Goal: Task Accomplishment & Management: Use online tool/utility

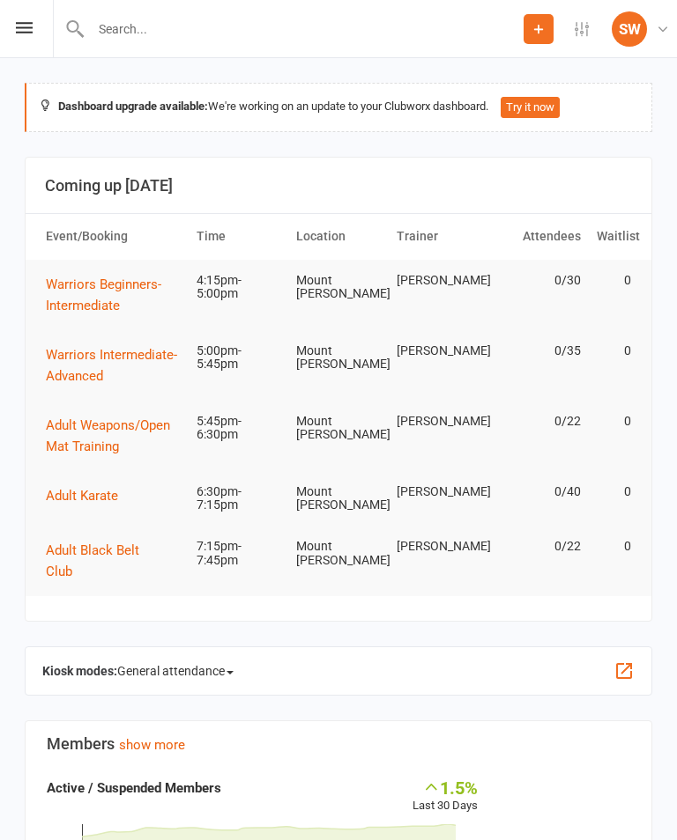
click at [44, 25] on div "Prospect Member Non-attending contact Class / event Appointment Grading event T…" at bounding box center [338, 29] width 677 height 58
click at [33, 22] on div "Prospect Member Non-attending contact Class / event Appointment Grading event T…" at bounding box center [338, 29] width 677 height 58
click at [26, 31] on icon at bounding box center [24, 27] width 17 height 11
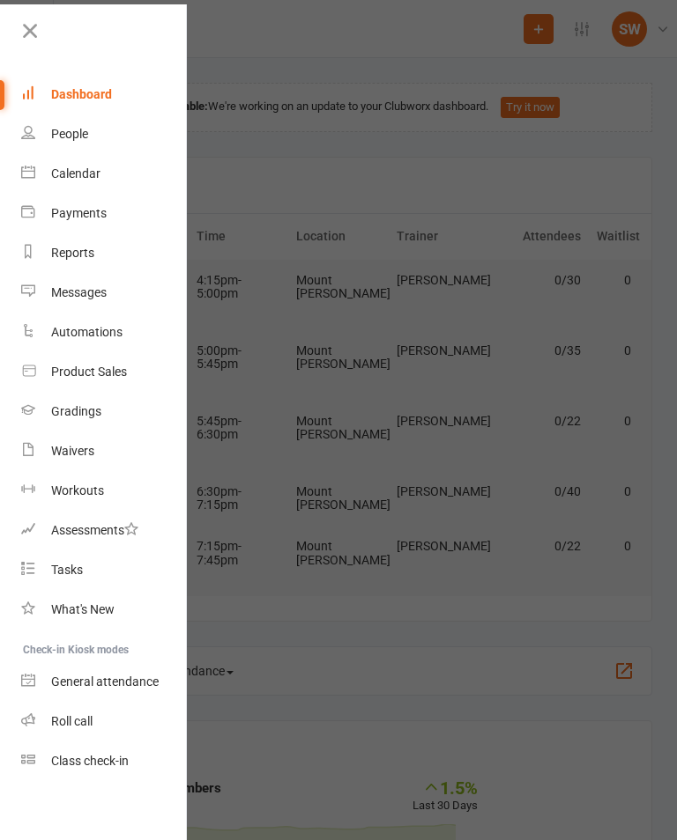
click at [115, 761] on div "Class check-in" at bounding box center [90, 761] width 78 height 14
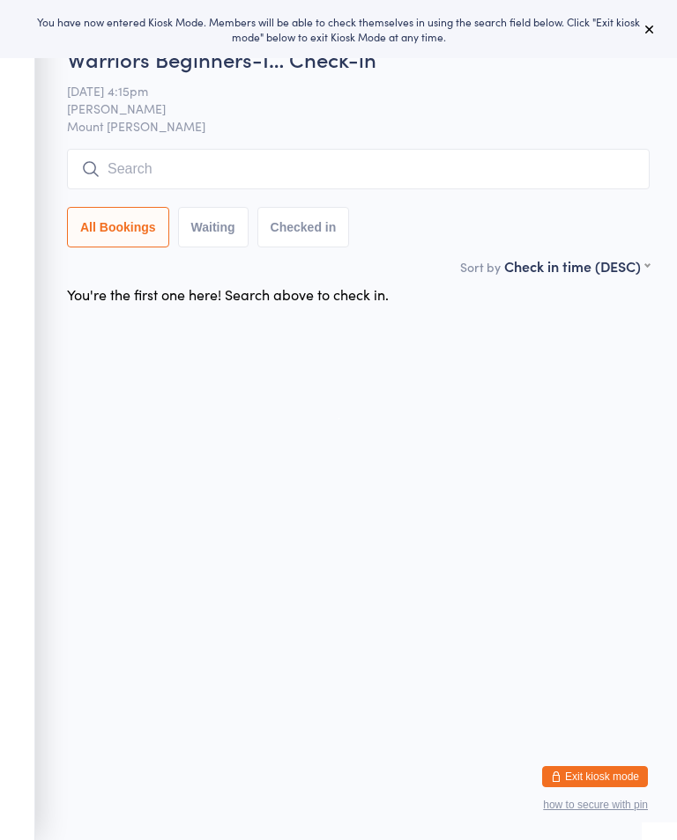
click at [642, 36] on button at bounding box center [649, 28] width 21 height 21
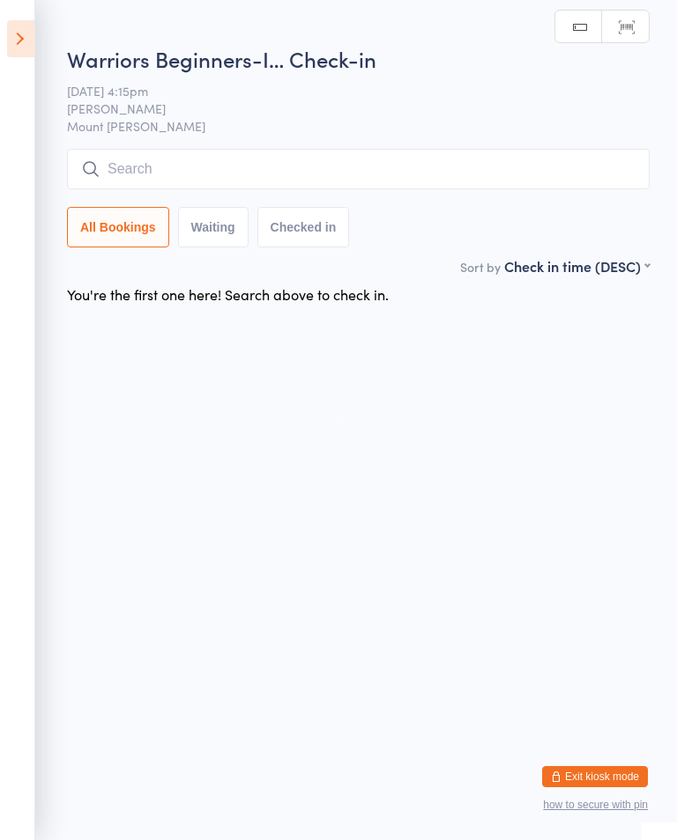
click at [19, 55] on icon at bounding box center [20, 38] width 27 height 37
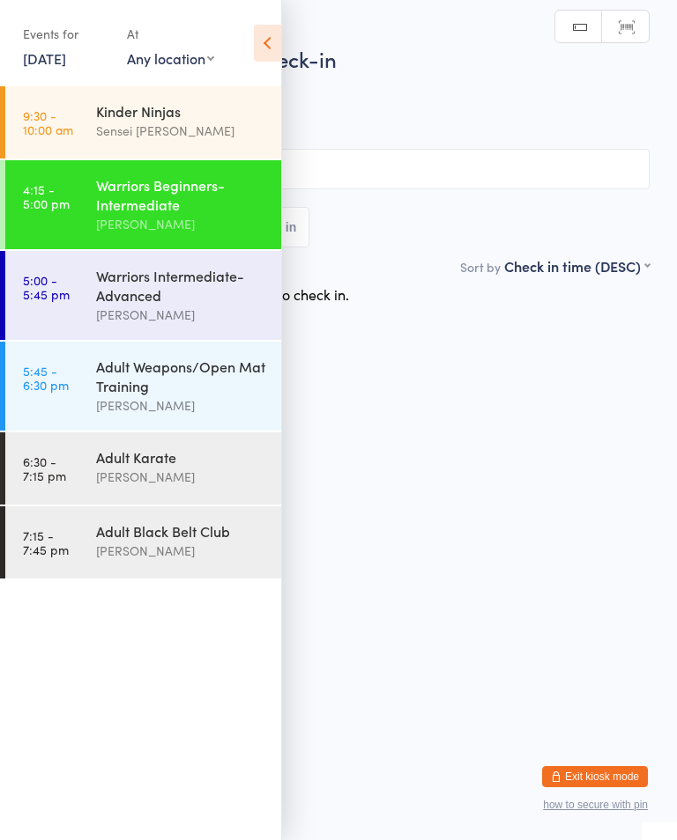
click at [187, 131] on div "Sensei [PERSON_NAME]" at bounding box center [181, 131] width 170 height 20
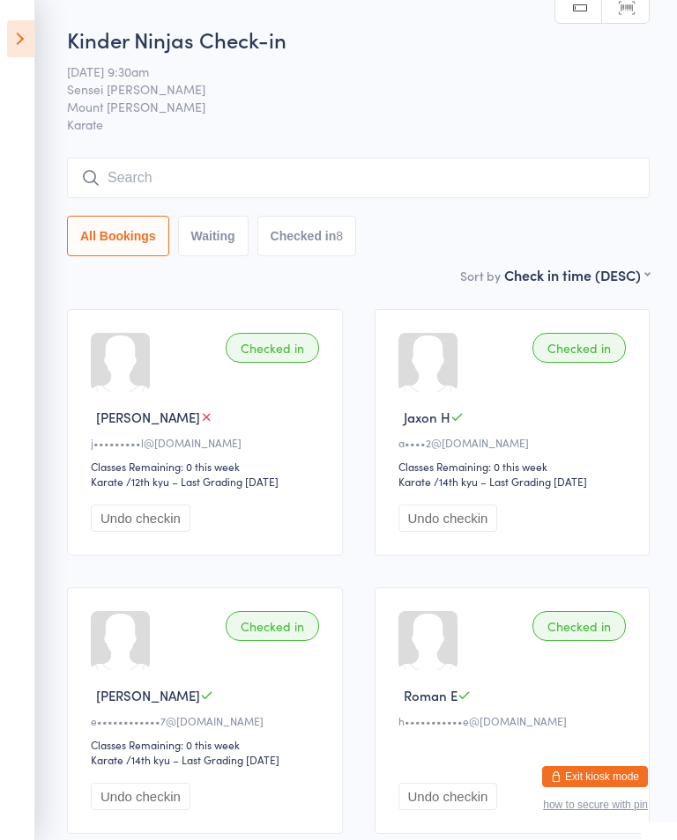
click at [33, 35] on icon at bounding box center [20, 38] width 27 height 37
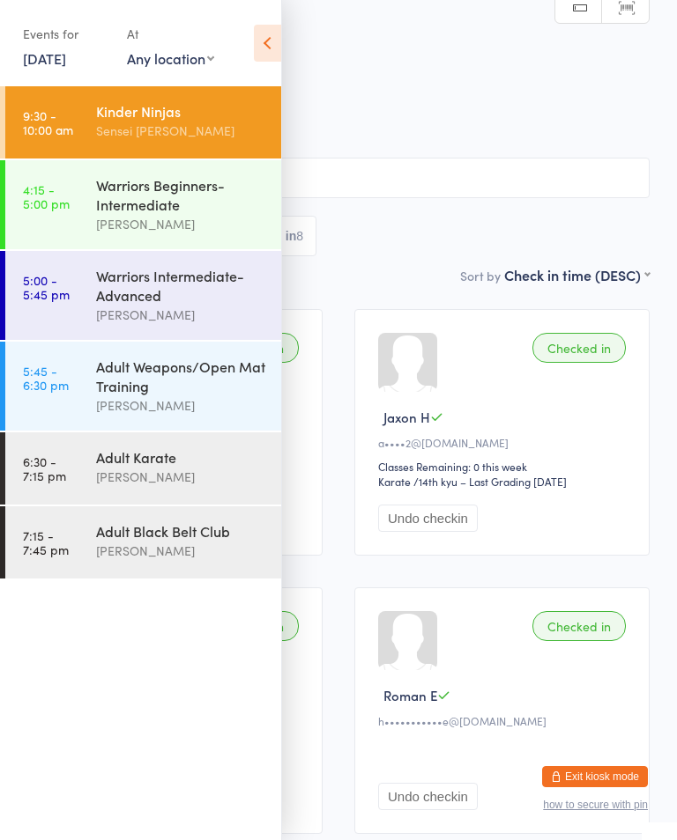
click at [182, 212] on div "Warriors Beginners-Intermediate" at bounding box center [181, 194] width 170 height 39
